Goal: Find contact information: Find contact information

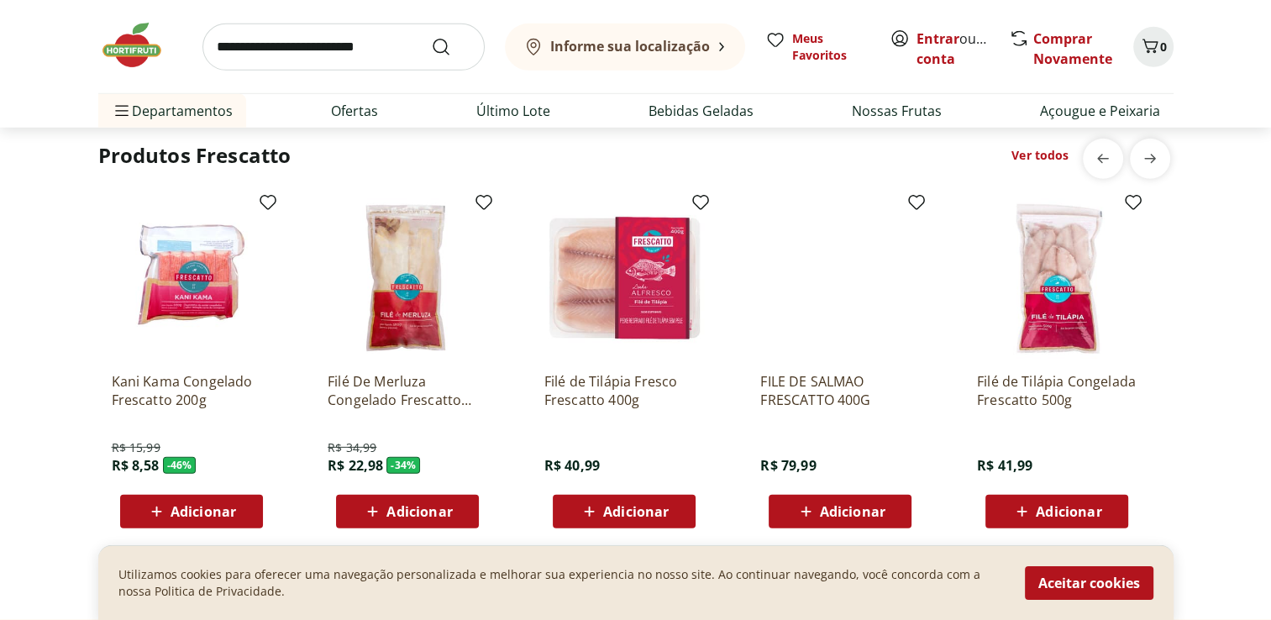
scroll to position [5717, 0]
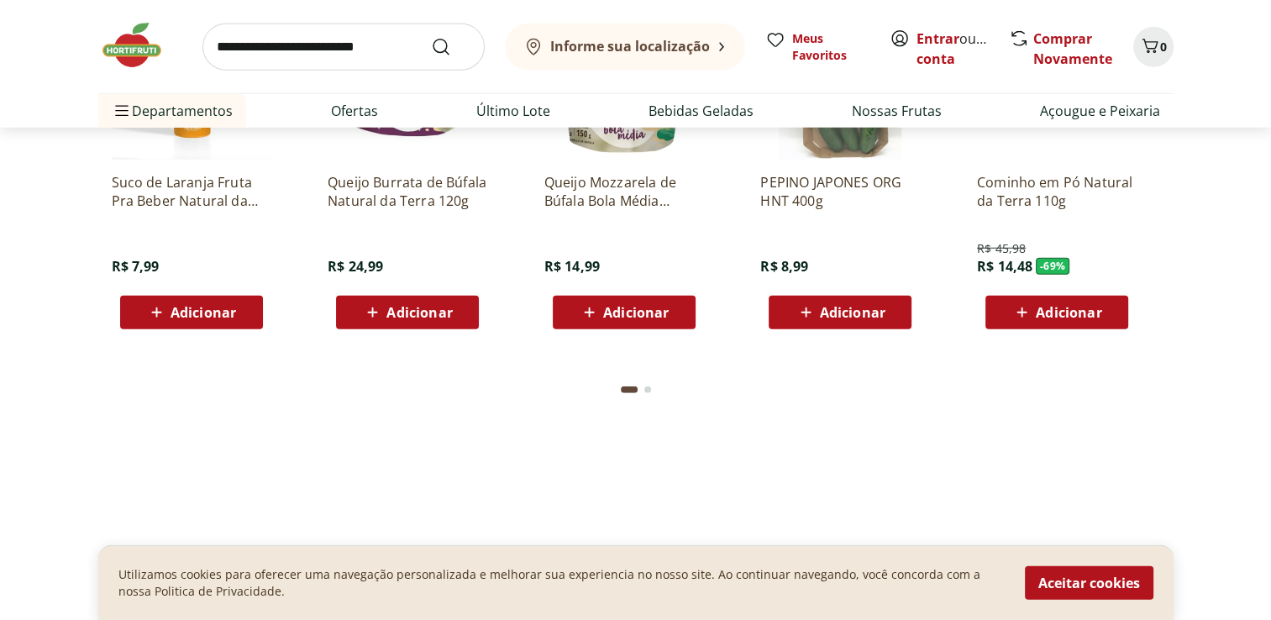
scroll to position [5320, 0]
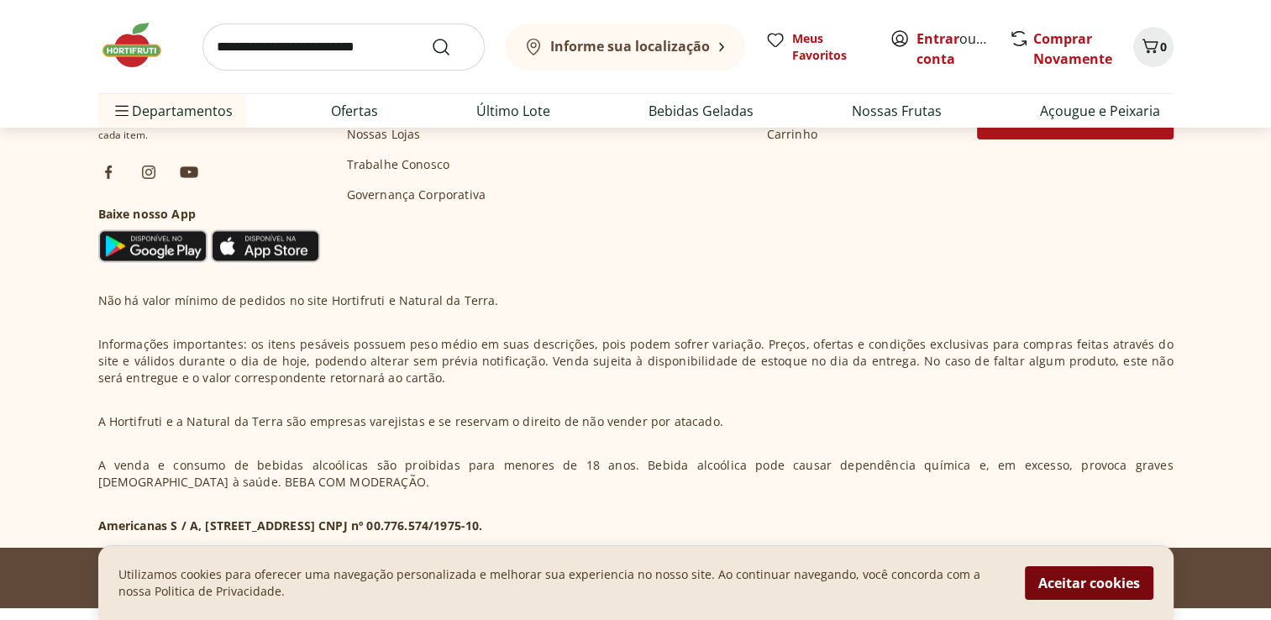
click at [1051, 577] on button "Aceitar cookies" at bounding box center [1089, 583] width 129 height 34
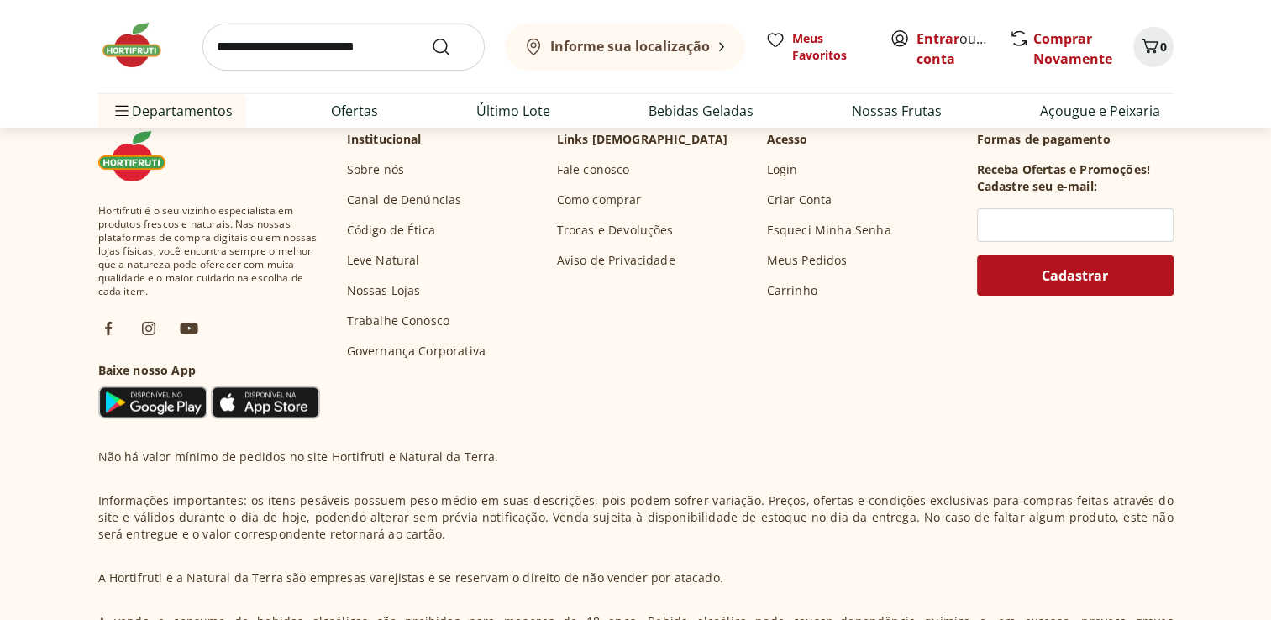
scroll to position [5474, 0]
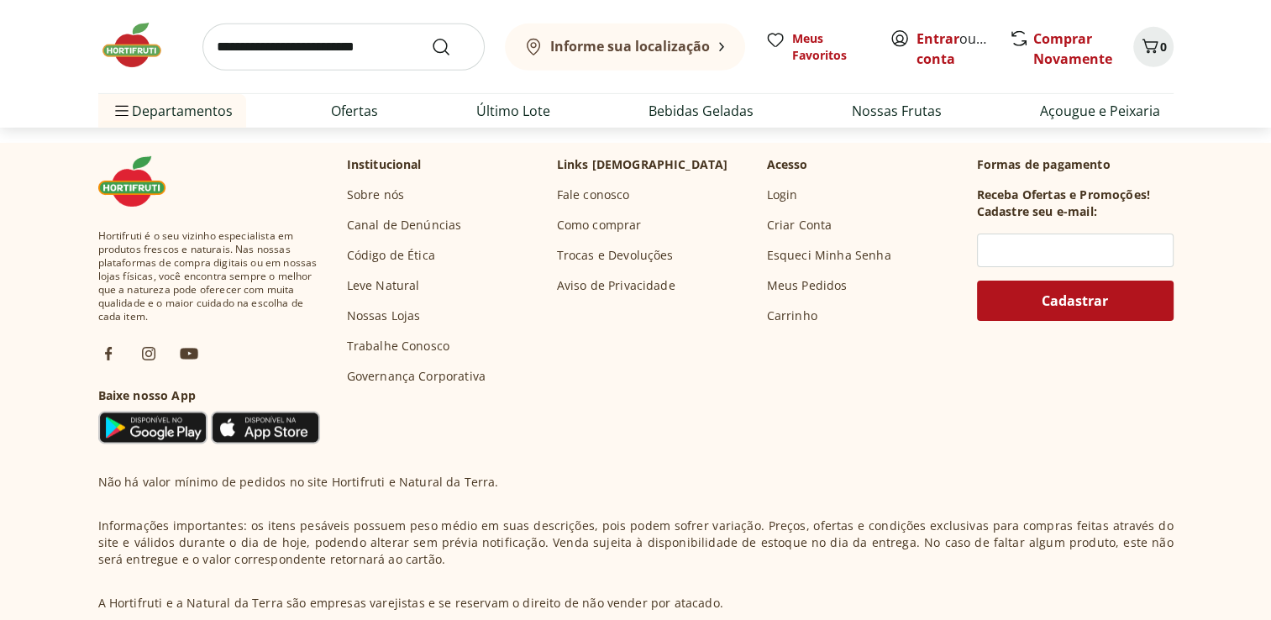
click at [608, 198] on link "Fale conosco" at bounding box center [593, 195] width 73 height 17
